Goal: Transaction & Acquisition: Book appointment/travel/reservation

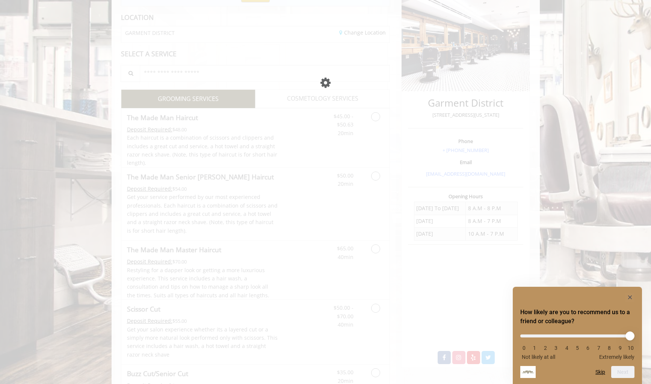
scroll to position [101, 0]
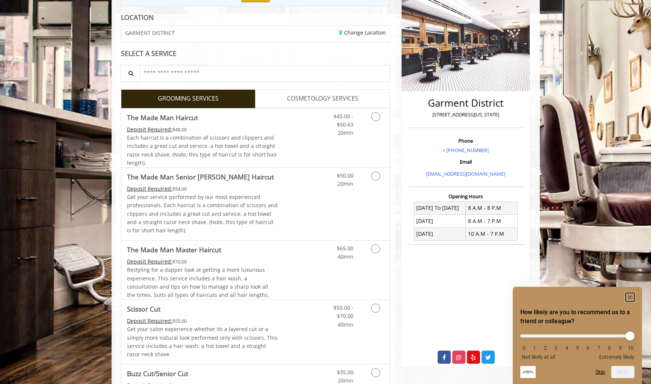
click at [631, 298] on icon "Hide survey" at bounding box center [630, 298] width 4 height 4
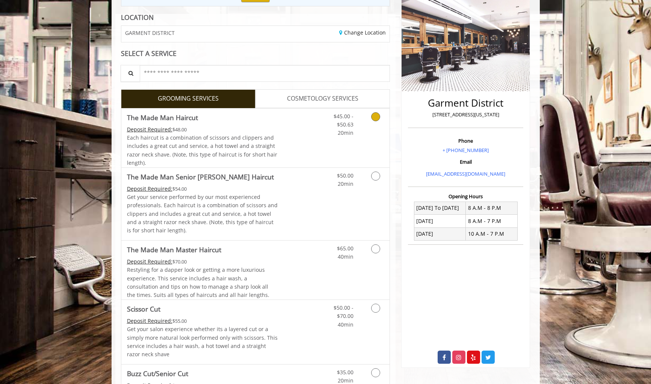
click at [376, 139] on div "$45.00 - $50.63 20min" at bounding box center [355, 138] width 67 height 59
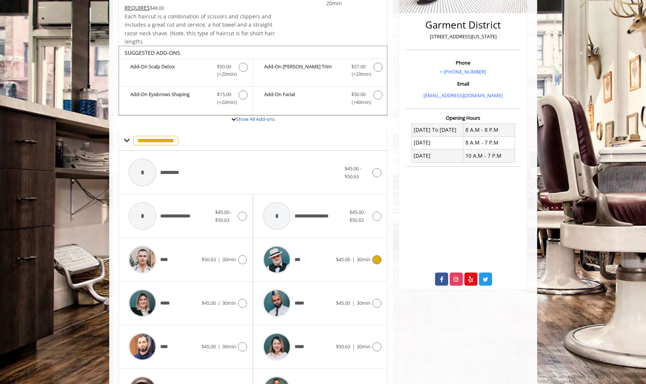
click at [336, 272] on div "*** $45.00 | 30min" at bounding box center [320, 260] width 122 height 36
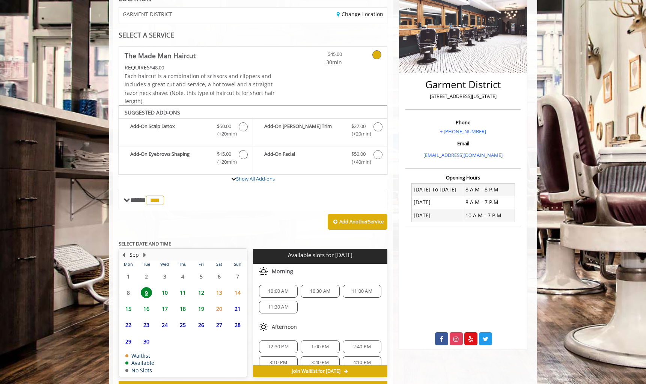
scroll to position [123, 0]
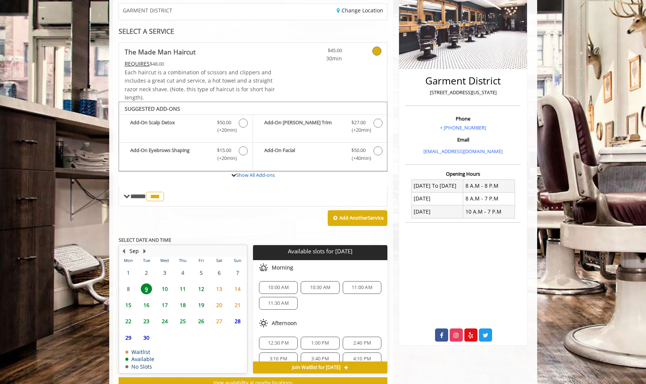
click at [129, 304] on span "15" at bounding box center [128, 305] width 11 height 11
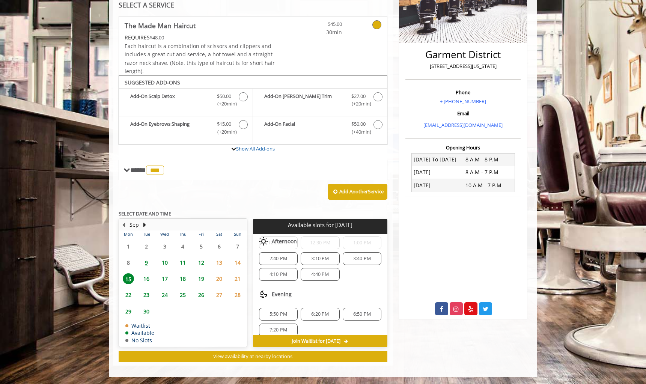
scroll to position [97, 0]
click at [316, 308] on span "6:20 PM" at bounding box center [320, 307] width 18 height 6
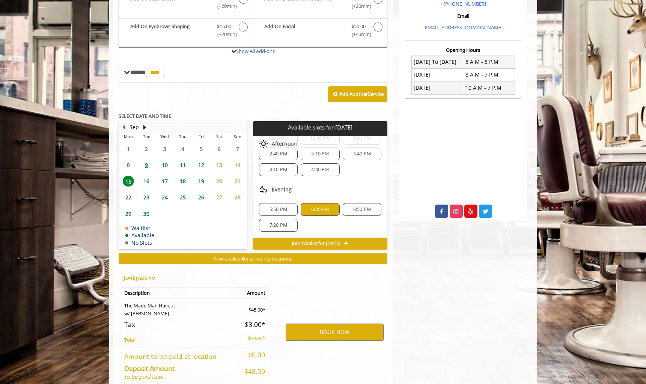
scroll to position [285, 0]
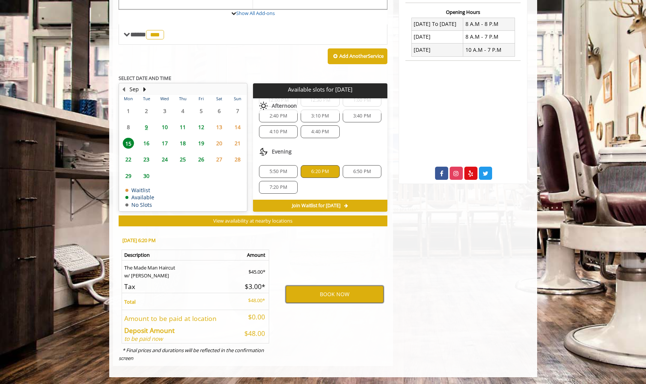
click at [332, 294] on button "BOOK NOW" at bounding box center [335, 294] width 98 height 17
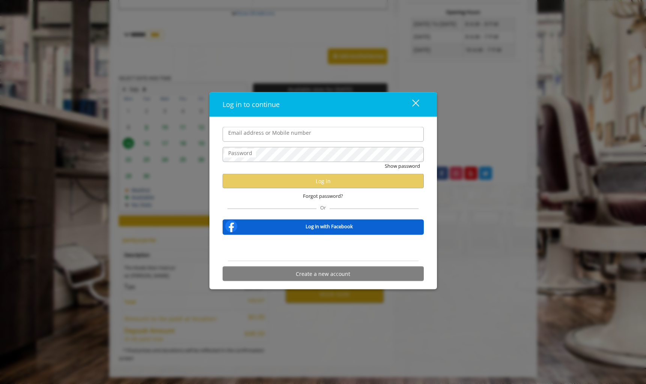
type input "**********"
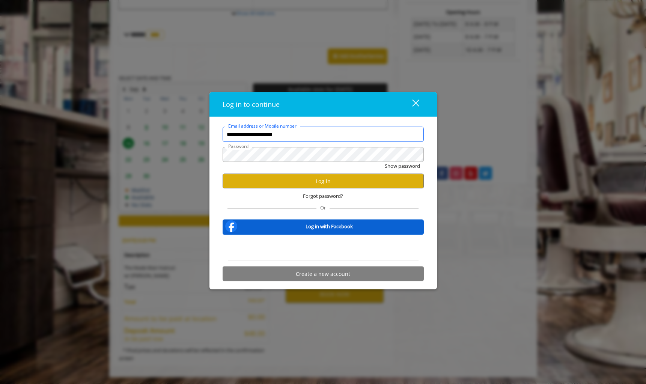
scroll to position [0, 0]
click at [382, 183] on button "Log in" at bounding box center [323, 181] width 201 height 15
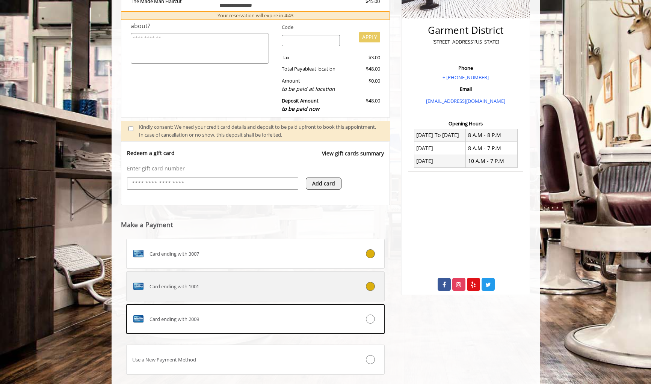
scroll to position [178, 0]
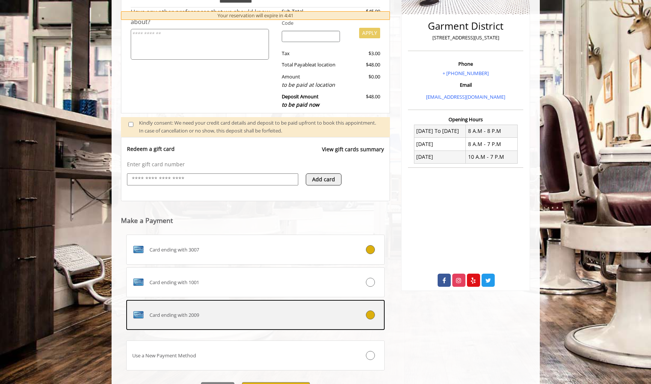
click at [325, 322] on label "Card ending with 2009" at bounding box center [255, 315] width 259 height 30
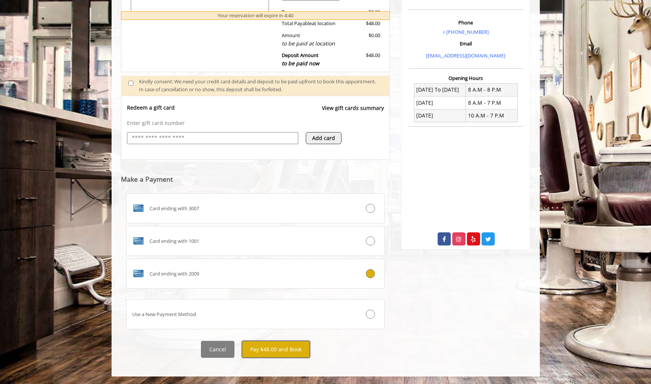
click at [281, 349] on button "Pay $48.00 and Book" at bounding box center [276, 349] width 68 height 17
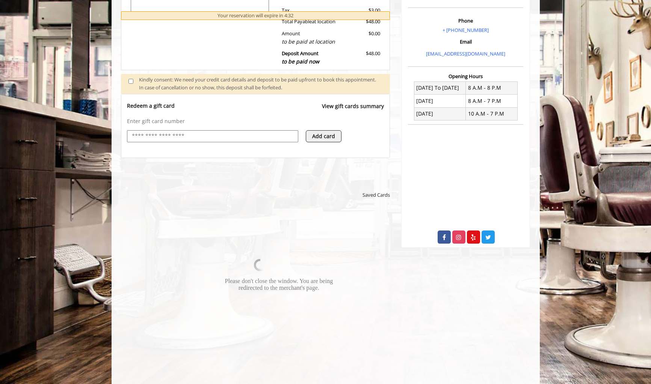
scroll to position [315, 0]
